Goal: Information Seeking & Learning: Check status

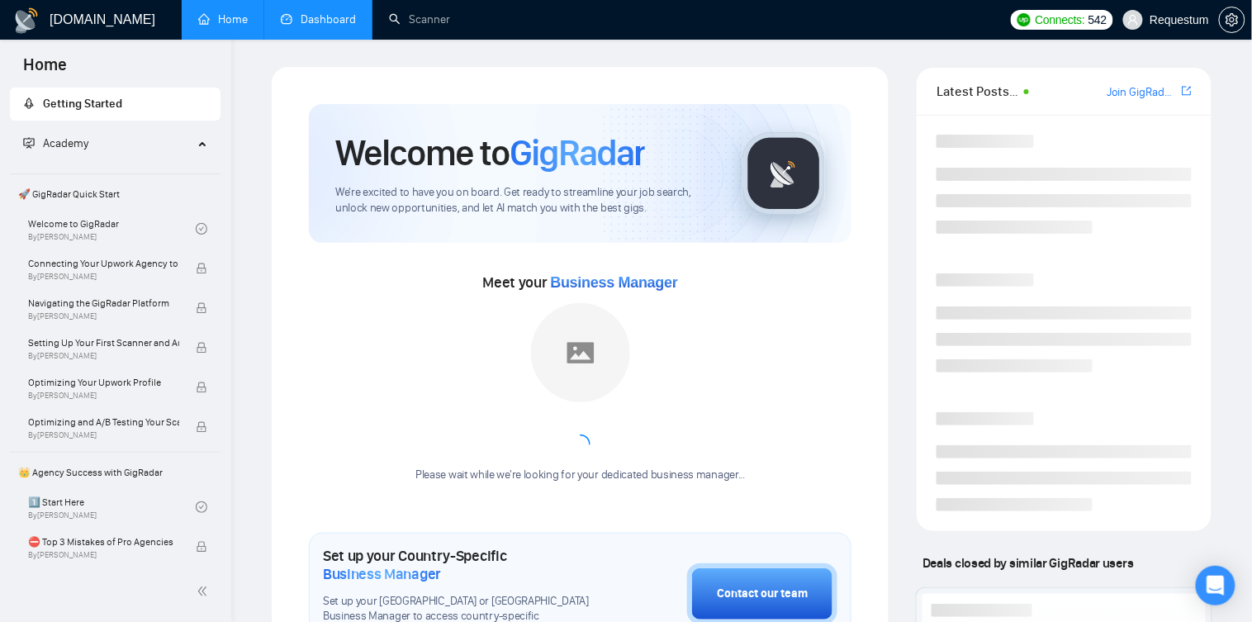
click at [302, 16] on link "Dashboard" at bounding box center [318, 19] width 75 height 14
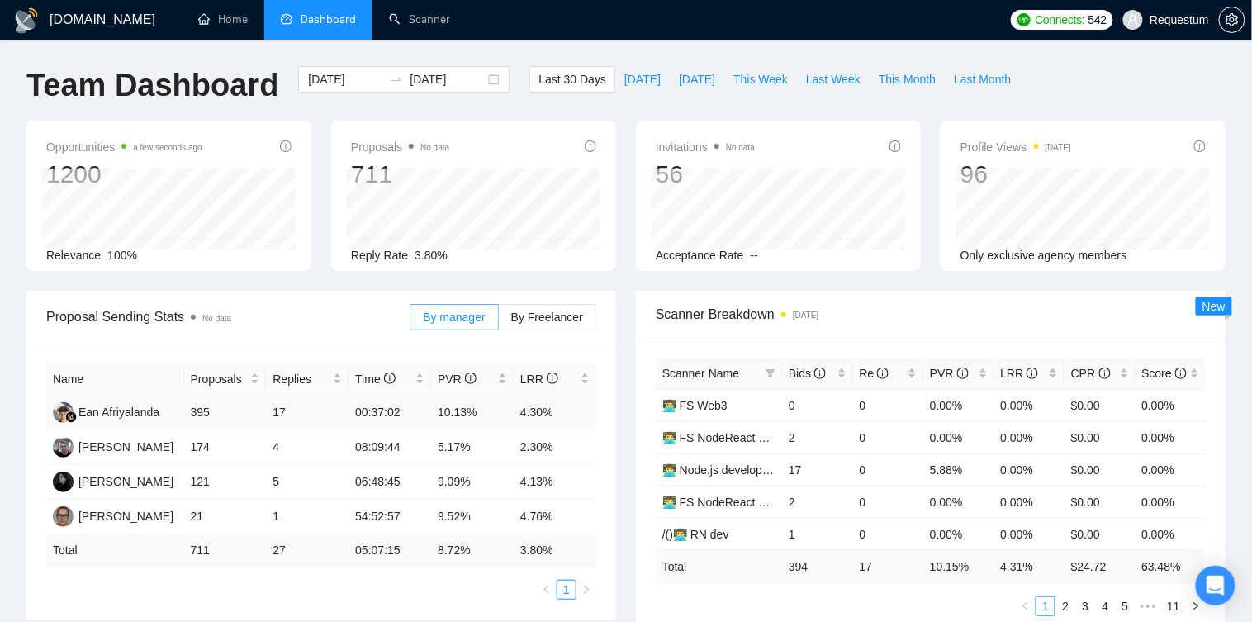
click at [284, 408] on td "17" at bounding box center [307, 413] width 83 height 35
click at [450, 410] on td "10.13%" at bounding box center [472, 413] width 83 height 35
click at [462, 477] on td "9.09%" at bounding box center [472, 482] width 83 height 35
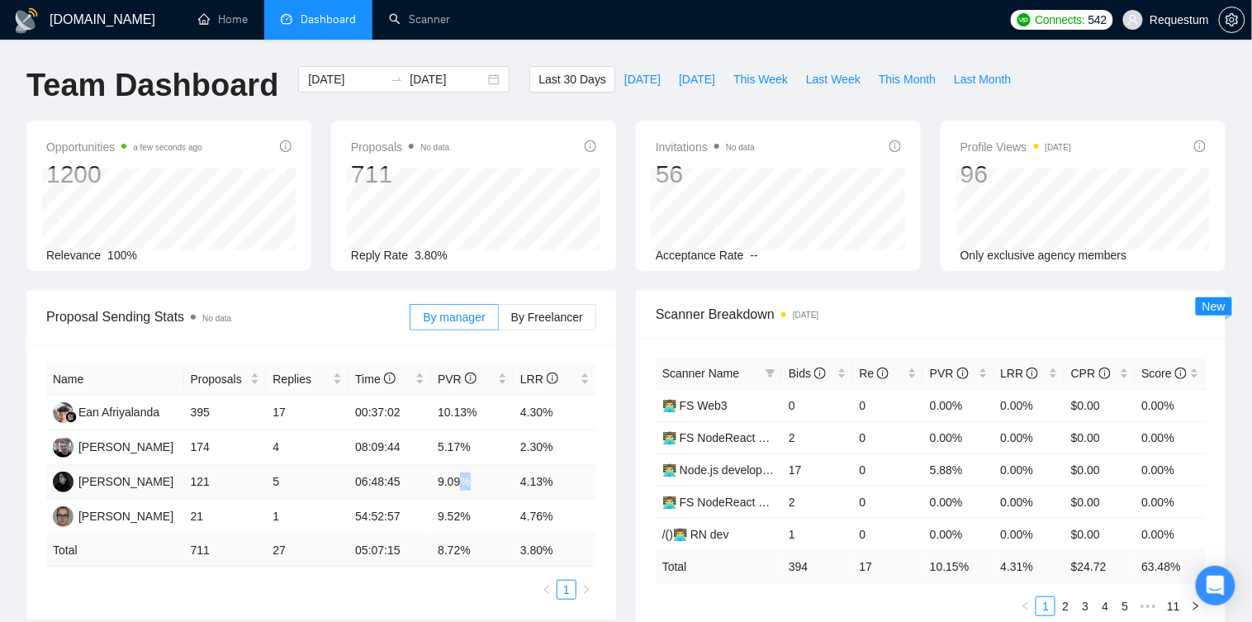
click at [462, 477] on td "9.09%" at bounding box center [472, 482] width 83 height 35
click at [527, 485] on td "4.13%" at bounding box center [555, 482] width 83 height 35
drag, startPoint x: 191, startPoint y: 481, endPoint x: 282, endPoint y: 486, distance: 91.0
click at [282, 486] on tr "[PERSON_NAME] 121 5 06:48:45 9.09% 4.13%" at bounding box center [321, 482] width 550 height 35
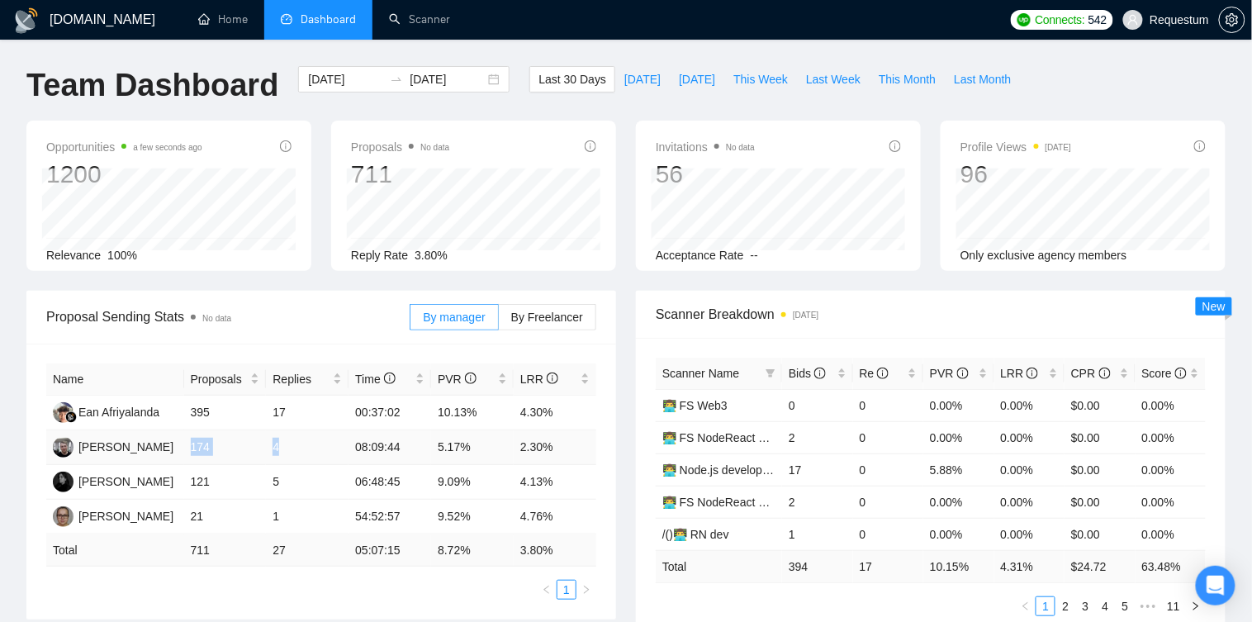
drag, startPoint x: 190, startPoint y: 446, endPoint x: 301, endPoint y: 448, distance: 110.7
click at [301, 448] on tr "[PERSON_NAME] 174 4 08:09:44 5.17% 2.30%" at bounding box center [321, 447] width 550 height 35
click at [841, 382] on div "Bids" at bounding box center [817, 373] width 57 height 18
drag, startPoint x: 784, startPoint y: 453, endPoint x: 875, endPoint y: 454, distance: 91.7
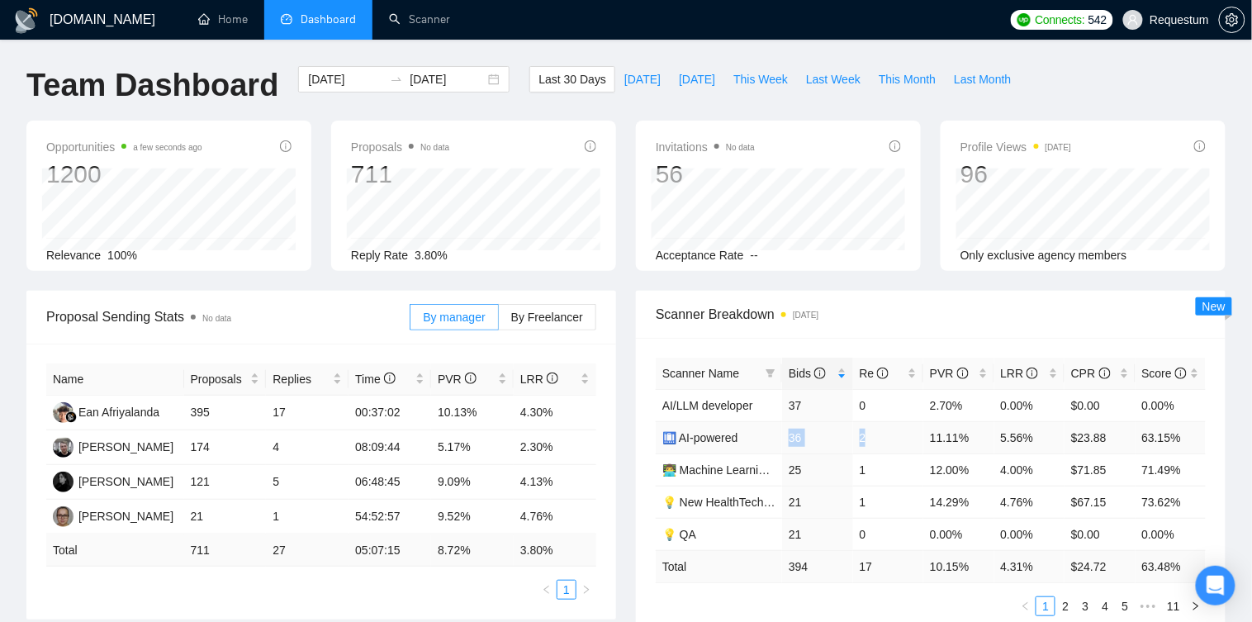
click at [875, 453] on tr "🛄 AI-powered 36 2 11.11% 5.56% $23.88 63.15%" at bounding box center [931, 437] width 550 height 32
drag, startPoint x: 793, startPoint y: 489, endPoint x: 864, endPoint y: 486, distance: 71.1
click at [873, 483] on tr "👨‍💻 Machine Learning developer 25 1 12.00% 4.00% $71.85 71.49%" at bounding box center [931, 469] width 550 height 32
click at [800, 486] on td "25" at bounding box center [817, 469] width 70 height 32
drag, startPoint x: 790, startPoint y: 485, endPoint x: 870, endPoint y: 485, distance: 79.3
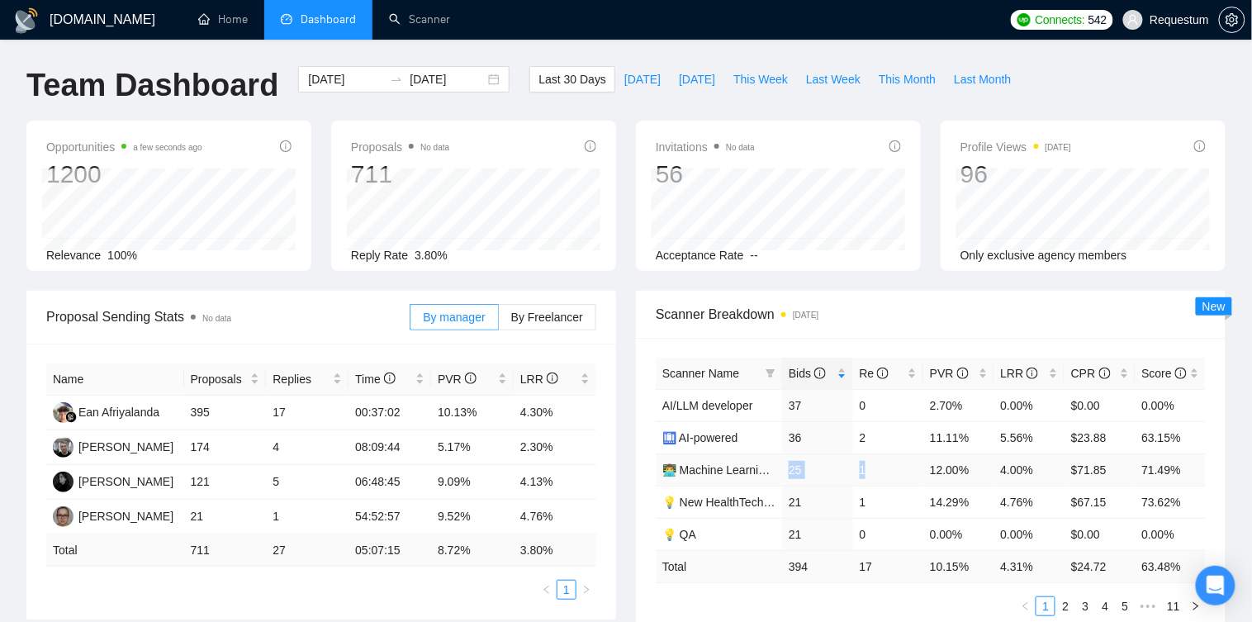
click at [870, 485] on tr "👨‍💻 Machine Learning developer 25 1 12.00% 4.00% $71.85 71.49%" at bounding box center [931, 469] width 550 height 32
